Goal: Task Accomplishment & Management: Manage account settings

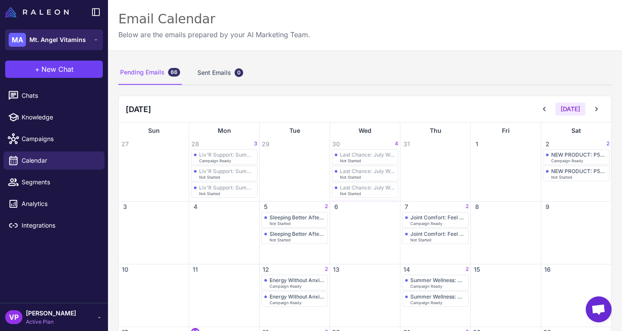
click at [81, 49] on button "MA Mt. Angel Vitamins" at bounding box center [54, 39] width 98 height 21
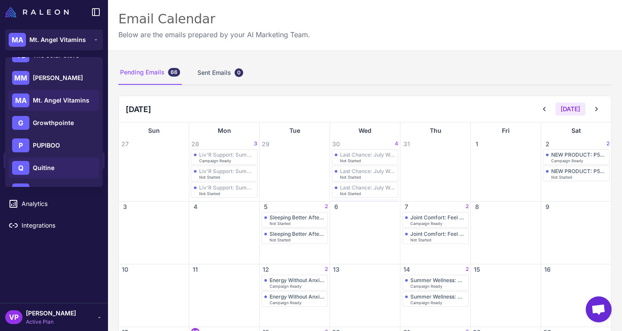
scroll to position [124, 0]
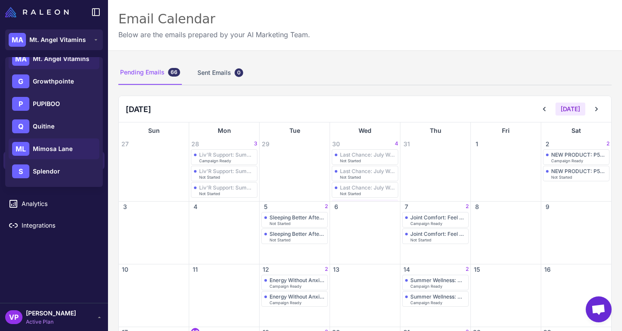
click at [73, 161] on div "ML Mimosa Lane" at bounding box center [54, 171] width 91 height 21
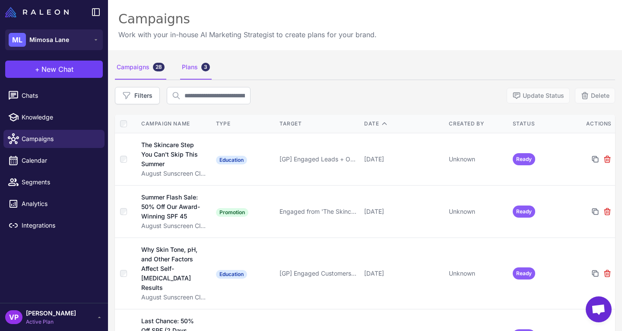
click at [189, 74] on div "Plans 3" at bounding box center [196, 67] width 32 height 24
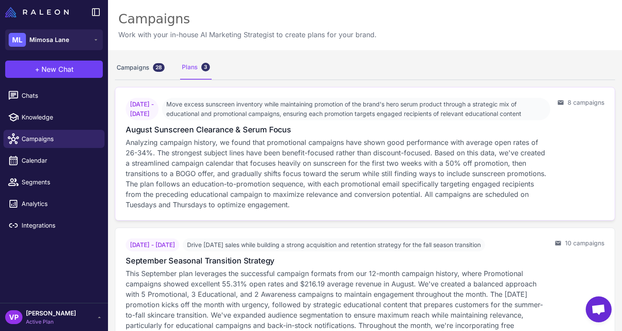
scroll to position [180, 0]
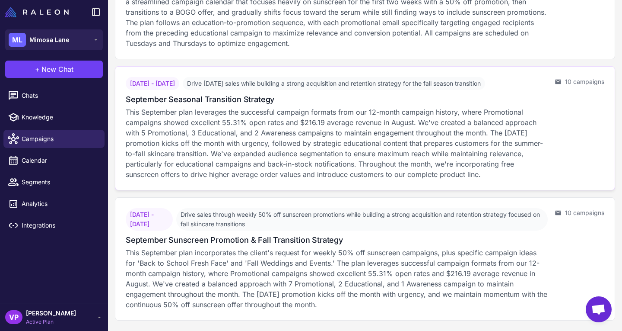
click at [392, 121] on p "This September plan leverages the successful campaign formats from our 12-month…" at bounding box center [337, 143] width 422 height 73
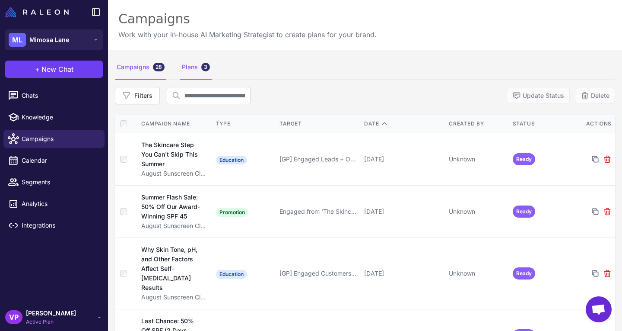
click at [192, 70] on div "Plans 3" at bounding box center [196, 67] width 32 height 24
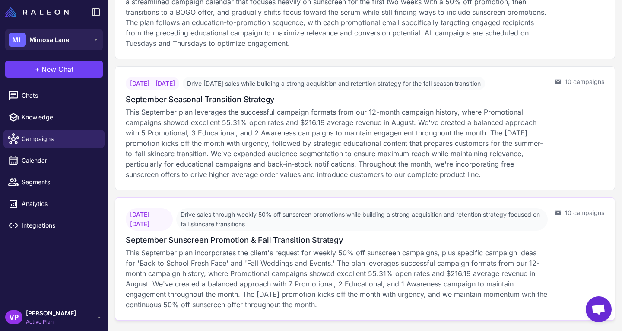
click at [245, 255] on p "This September plan incorporates the client's request for weekly 50% off sunscr…" at bounding box center [337, 278] width 422 height 62
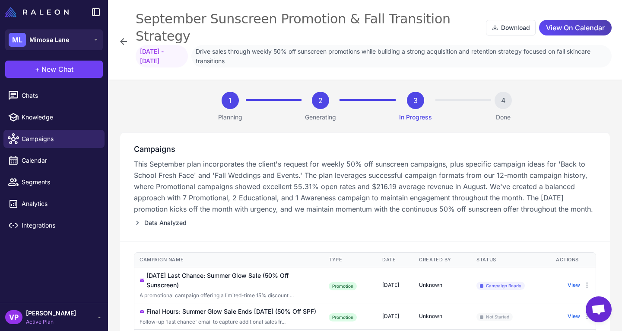
click at [127, 36] on icon at bounding box center [123, 41] width 10 height 10
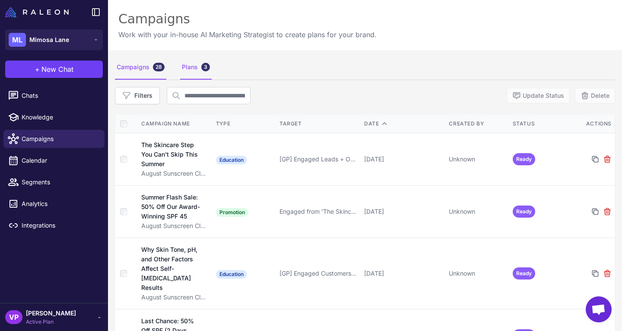
click at [198, 73] on div "Plans 3" at bounding box center [196, 67] width 32 height 24
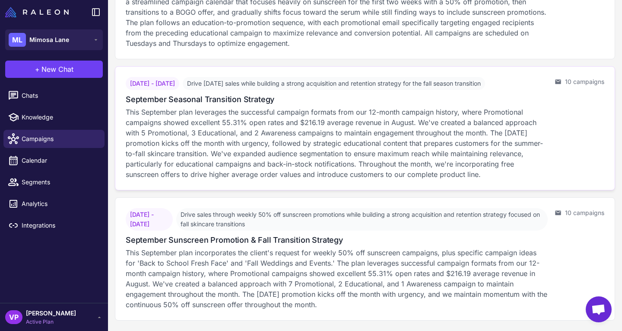
click at [418, 159] on p "This September plan leverages the successful campaign formats from our 12-month…" at bounding box center [337, 143] width 422 height 73
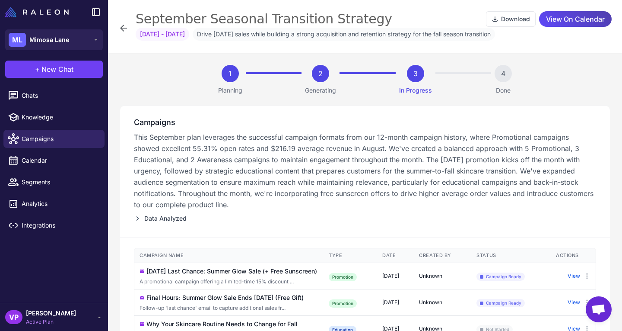
click at [129, 29] on div "September Seasonal Transition Strategy Download View On Calendar Aug 31, 2025 -…" at bounding box center [365, 27] width 494 height 35
click at [124, 27] on icon at bounding box center [123, 28] width 10 height 10
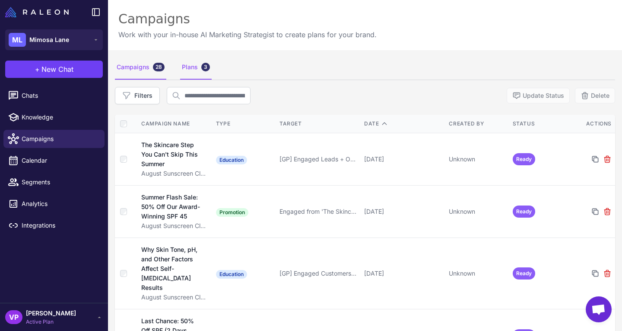
click at [199, 73] on div "Plans 3" at bounding box center [196, 67] width 32 height 24
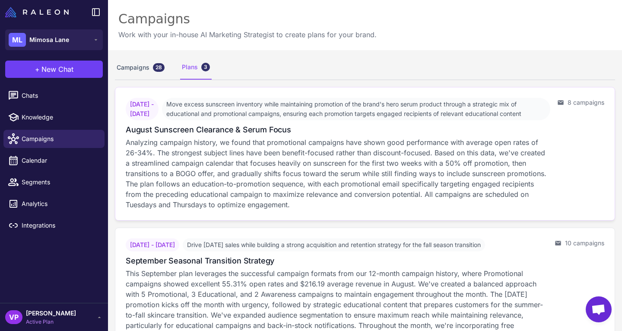
scroll to position [180, 0]
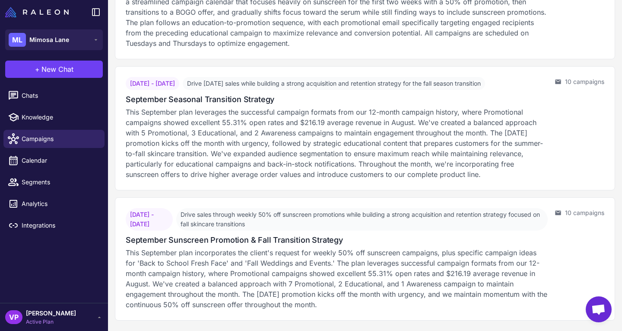
drag, startPoint x: 507, startPoint y: 124, endPoint x: 387, endPoint y: 53, distance: 139.9
click at [387, 53] on div "August 5, 2025 - August 28, 2025 Move excess sunscreen inventory while maintain…" at bounding box center [365, 123] width 500 height 395
click at [369, 158] on p "This September plan leverages the successful campaign formats from our 12-month…" at bounding box center [337, 143] width 422 height 73
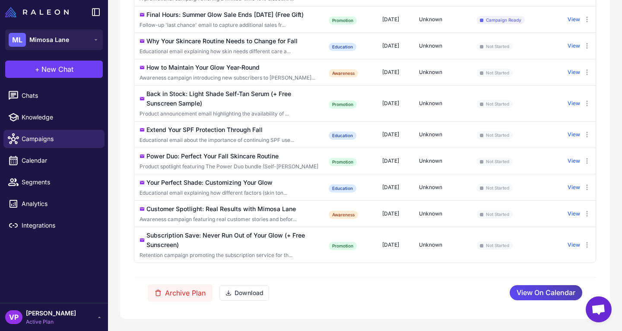
scroll to position [226, 0]
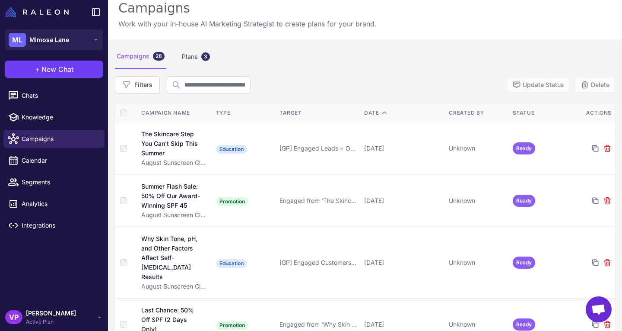
scroll to position [10, 0]
click at [196, 63] on div "Plans 3" at bounding box center [196, 57] width 32 height 24
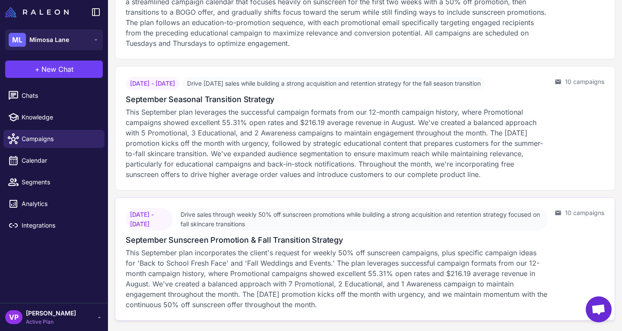
click at [279, 261] on p "This September plan incorporates the client's request for weekly 50% off sunscr…" at bounding box center [337, 278] width 422 height 62
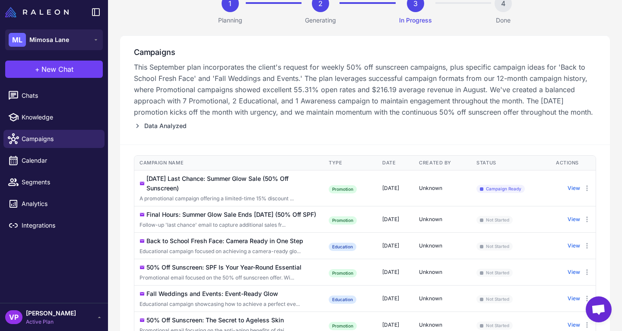
scroll to position [97, 0]
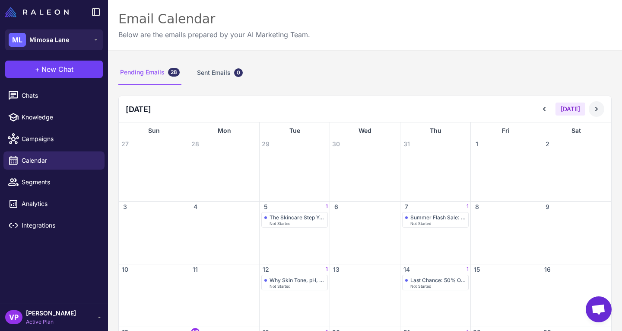
click at [593, 112] on icon at bounding box center [596, 109] width 9 height 9
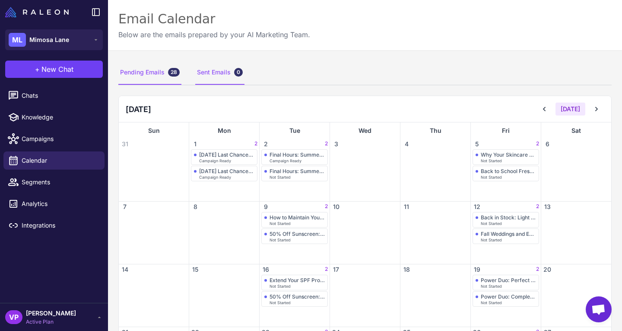
click at [208, 64] on div "Sent Emails 0" at bounding box center [219, 72] width 49 height 24
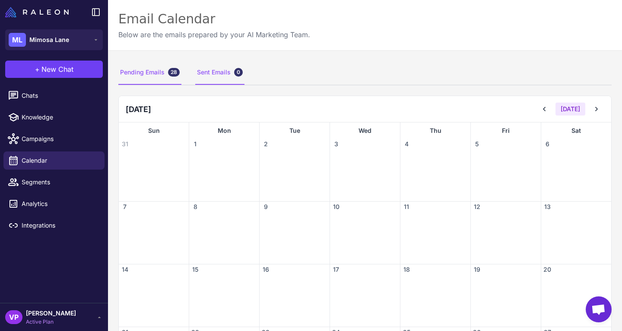
click at [133, 68] on div "Pending Emails 28" at bounding box center [149, 72] width 63 height 24
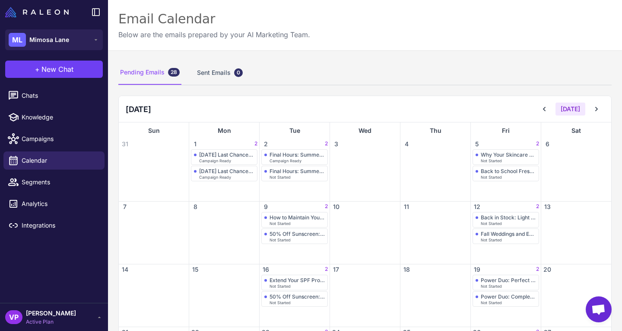
click at [193, 74] on div "Pending Emails 28 Sent Emails 0" at bounding box center [365, 72] width 494 height 24
click at [75, 143] on span "Campaigns" at bounding box center [60, 139] width 76 height 10
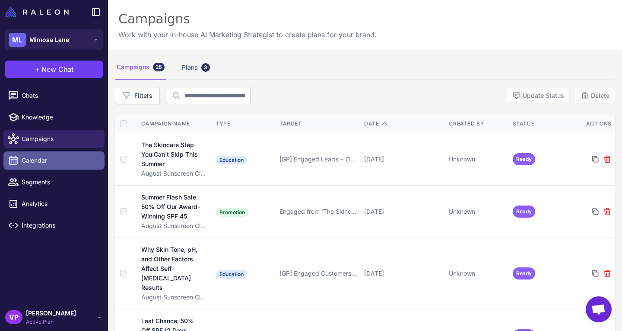
click at [74, 161] on span "Calendar" at bounding box center [60, 161] width 76 height 10
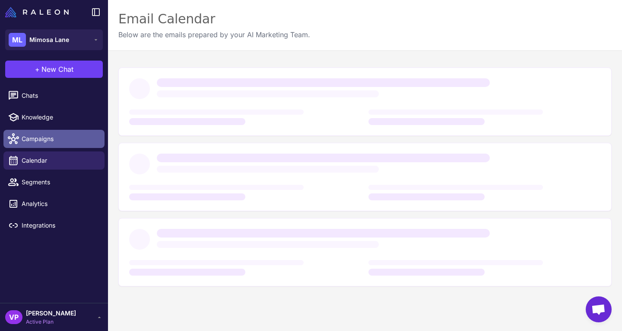
click at [74, 137] on span "Campaigns" at bounding box center [60, 139] width 76 height 10
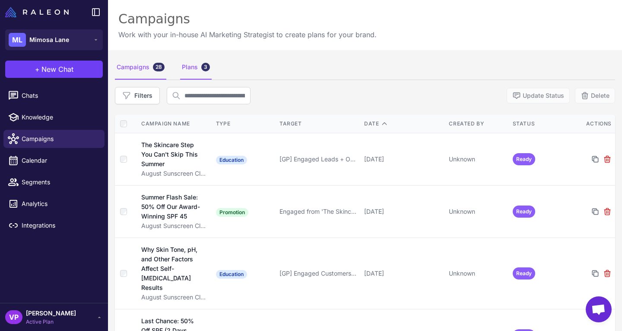
click at [193, 67] on div "Plans 3" at bounding box center [196, 67] width 32 height 24
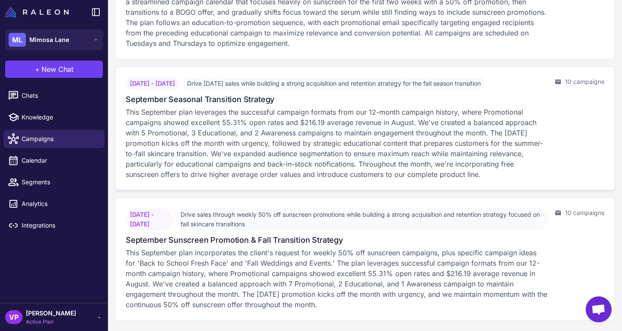
click at [373, 85] on span "Drive Labor Day sales while building a strong acquisition and retention strateg…" at bounding box center [334, 83] width 302 height 13
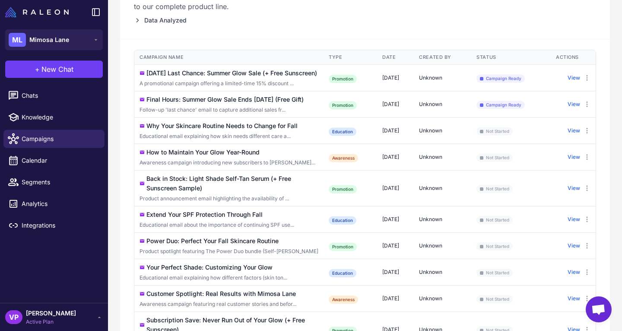
scroll to position [292, 0]
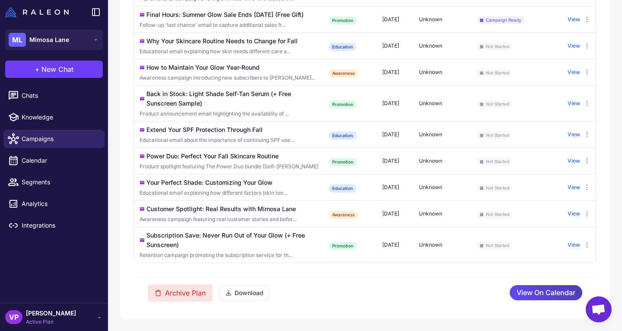
click at [182, 290] on button "Archive Plan" at bounding box center [180, 292] width 65 height 17
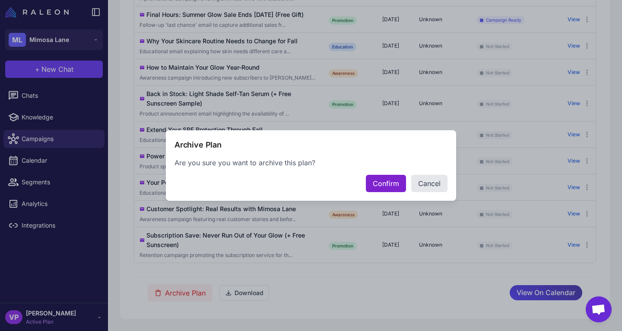
click at [389, 181] on button "Confirm" at bounding box center [386, 183] width 40 height 17
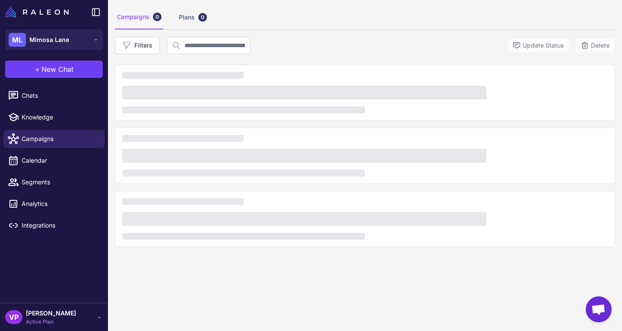
scroll to position [50, 0]
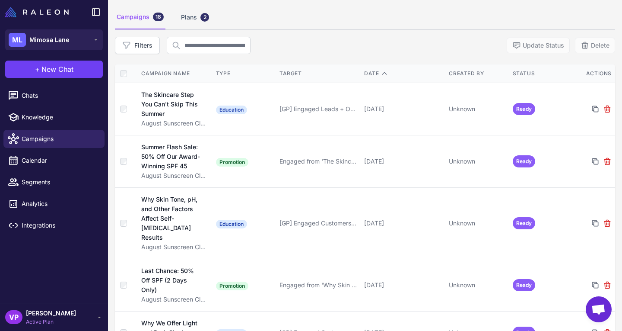
click at [168, 15] on div "Campaigns 18 Plans 2" at bounding box center [365, 17] width 500 height 24
click at [177, 18] on div "Campaigns 18 Plans 2" at bounding box center [365, 17] width 500 height 24
click at [186, 19] on div "Plans 2" at bounding box center [195, 17] width 32 height 24
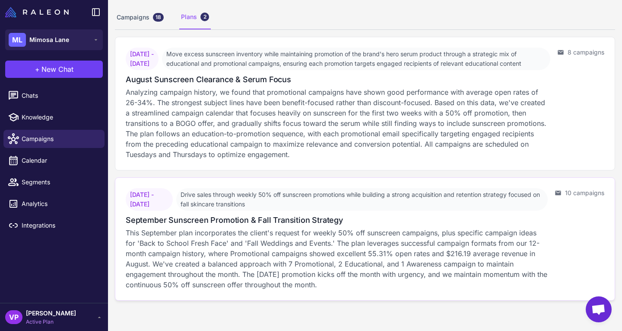
click at [331, 270] on p "This September plan incorporates the client's request for weekly 50% off sunscr…" at bounding box center [337, 258] width 422 height 62
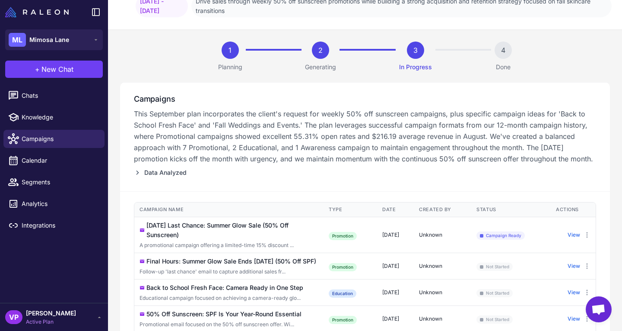
scroll to position [309, 0]
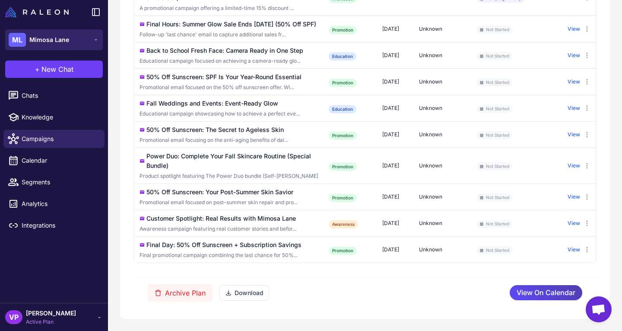
click at [66, 45] on div "ML Mimosa Lane" at bounding box center [39, 40] width 60 height 14
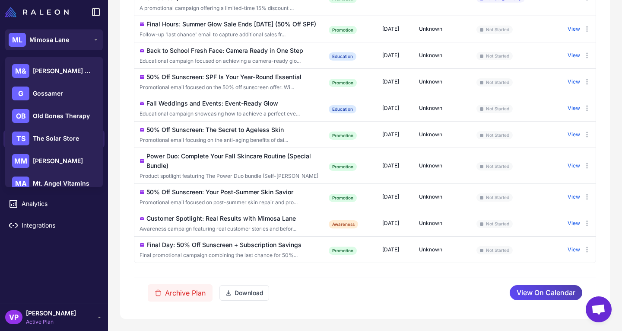
click at [302, 283] on div "Archive Plan Download View On Calendar" at bounding box center [365, 293] width 462 height 32
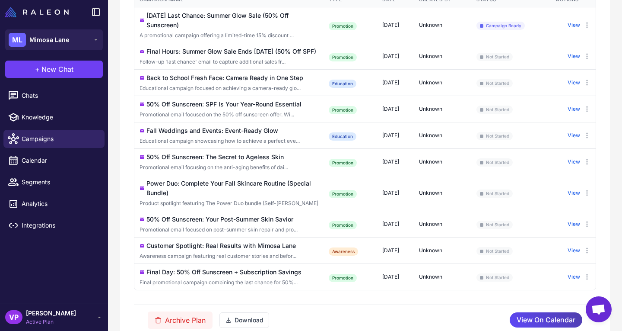
scroll to position [258, 0]
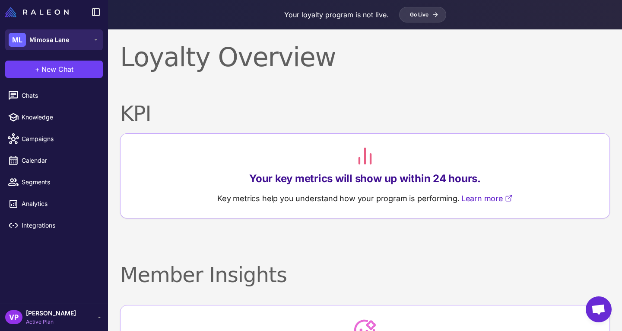
click at [86, 45] on button "ML Mimosa Lane" at bounding box center [54, 39] width 98 height 21
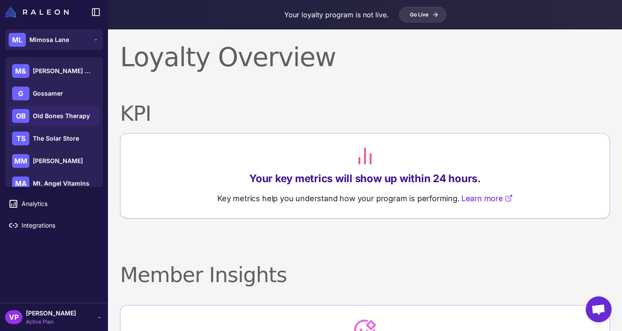
scroll to position [124, 0]
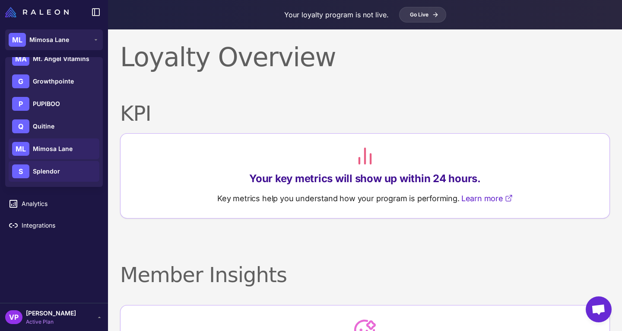
click at [54, 181] on div "S Splendor" at bounding box center [54, 171] width 91 height 21
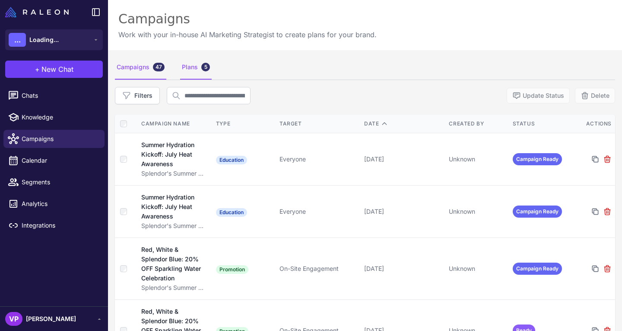
click at [188, 74] on div "Plans 5" at bounding box center [196, 67] width 32 height 24
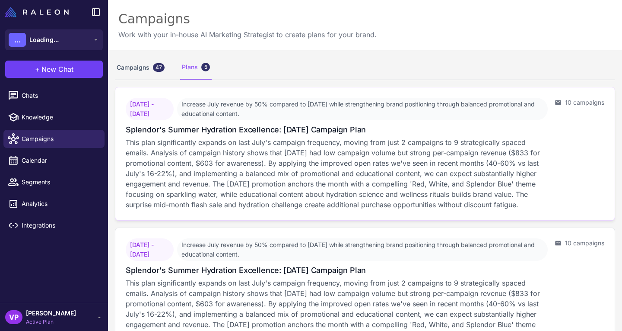
scroll to position [460, 0]
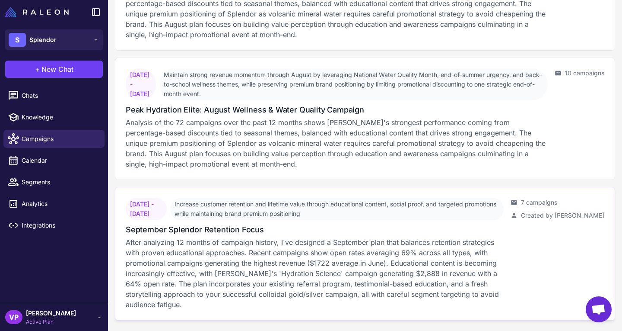
click at [298, 262] on p "After analyzing 12 months of campaign history, I've designed a September plan t…" at bounding box center [315, 273] width 378 height 73
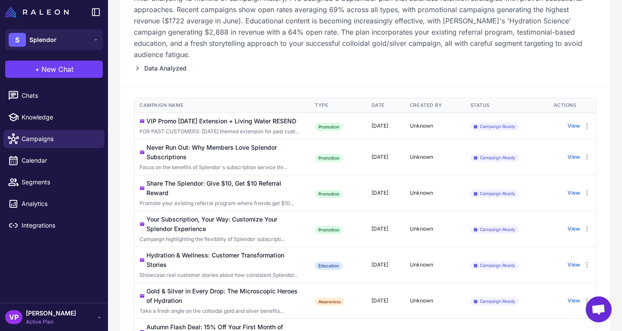
scroll to position [148, 0]
click at [268, 159] on div "Never Run Out: Why Members Love Splendor Subscriptions" at bounding box center [225, 152] width 158 height 19
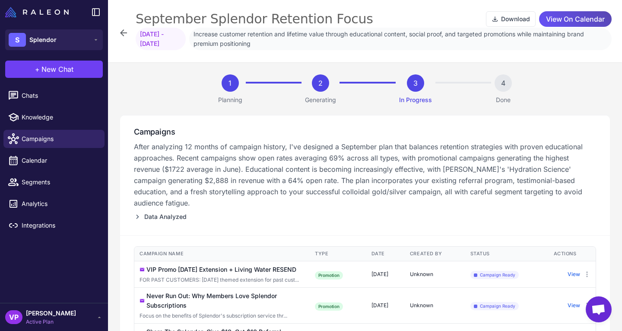
click at [565, 11] on div "View On Calendar" at bounding box center [575, 19] width 73 height 16
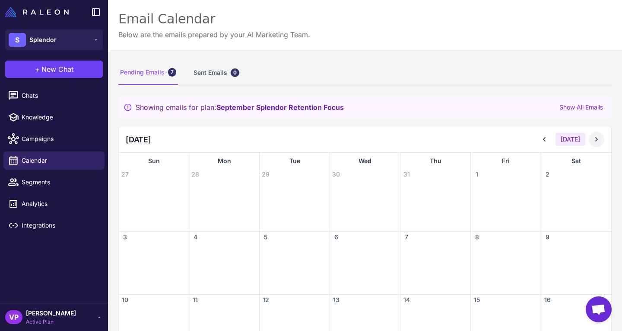
click at [592, 140] on icon at bounding box center [596, 139] width 9 height 9
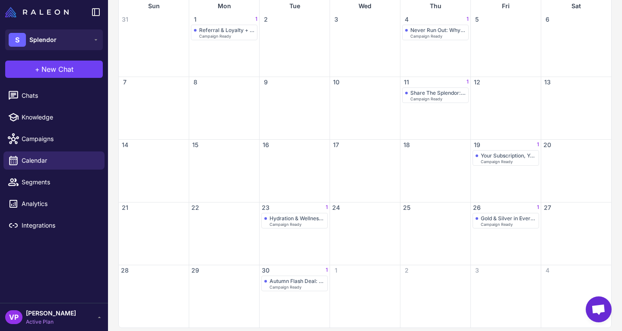
scroll to position [162, 0]
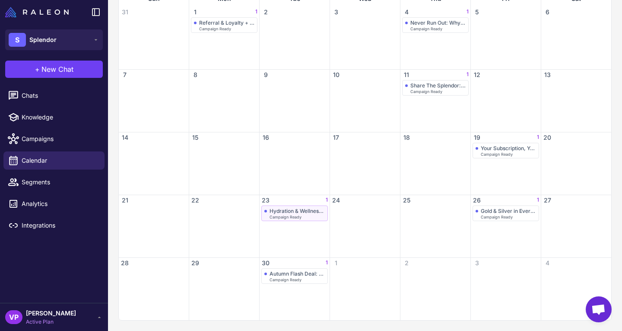
click at [290, 213] on div "Hydration & Wellness: Customer Transformation Stories" at bounding box center [297, 210] width 55 height 6
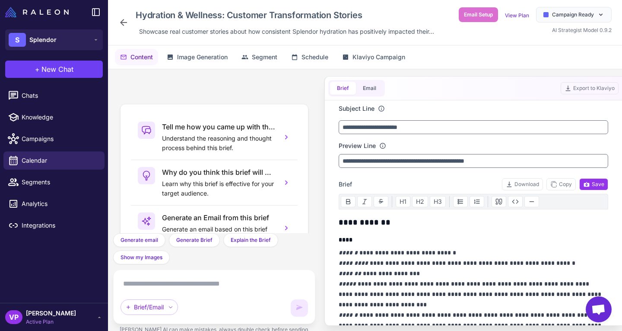
scroll to position [84, 0]
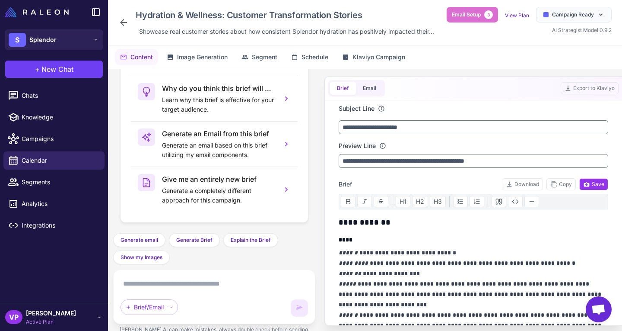
click at [125, 10] on div "Hydration & Wellness: Customer Transformation Stories Showcase real customer st…" at bounding box center [277, 22] width 319 height 31
click at [123, 22] on icon at bounding box center [123, 22] width 10 height 10
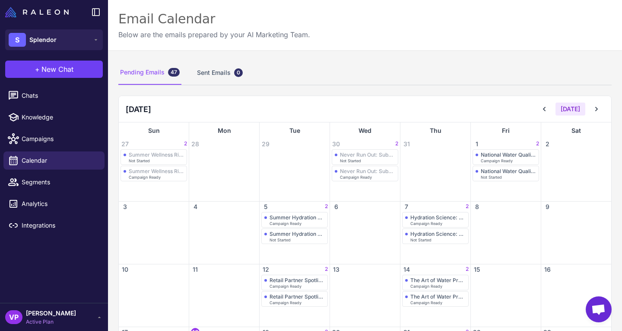
click at [363, 38] on div "Email Calendar Below are the emails prepared by your AI Marketing Team." at bounding box center [365, 25] width 514 height 50
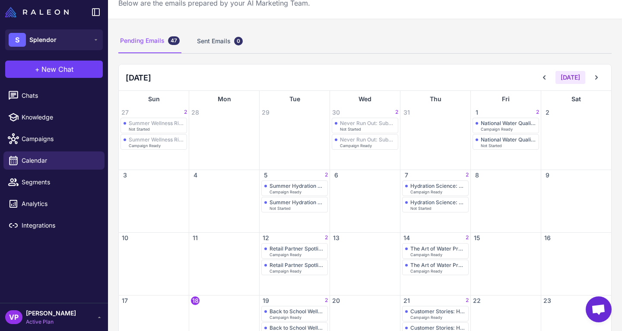
scroll to position [32, 0]
click at [493, 128] on span "Campaign Ready" at bounding box center [497, 129] width 32 height 4
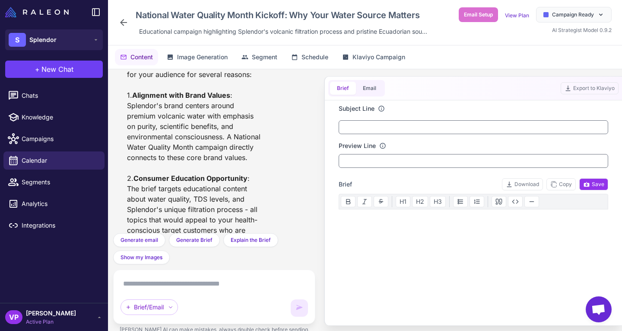
scroll to position [671, 0]
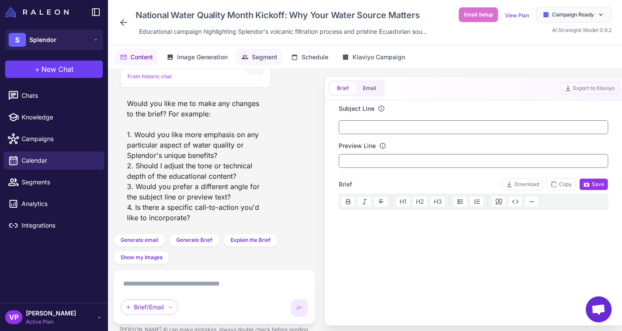
click at [256, 57] on span "Segment" at bounding box center [264, 57] width 25 height 10
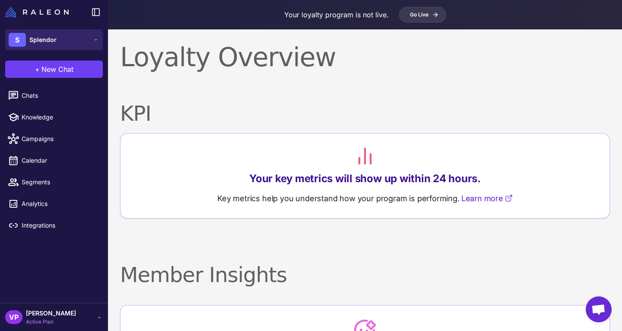
click at [83, 39] on button "S Splendor" at bounding box center [54, 39] width 98 height 21
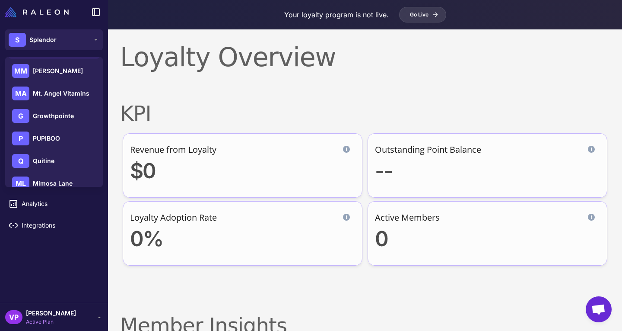
scroll to position [124, 0]
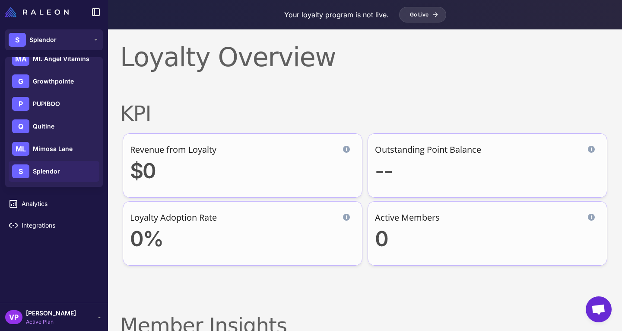
click at [229, 4] on div "Your loyalty program is not live. Go Live" at bounding box center [365, 14] width 514 height 29
